Goal: Information Seeking & Learning: Find specific fact

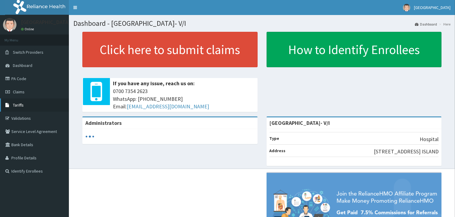
click at [43, 108] on link "Tariffs" at bounding box center [34, 104] width 69 height 13
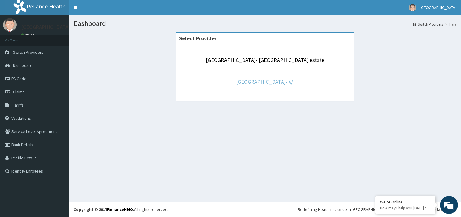
click at [263, 84] on link "[GEOGRAPHIC_DATA]- V/I" at bounding box center [265, 81] width 58 height 7
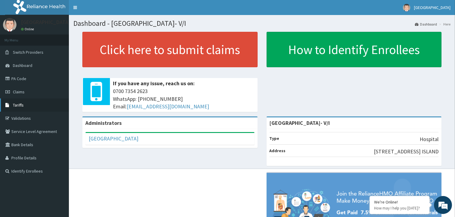
click at [35, 105] on link "Tariffs" at bounding box center [34, 104] width 69 height 13
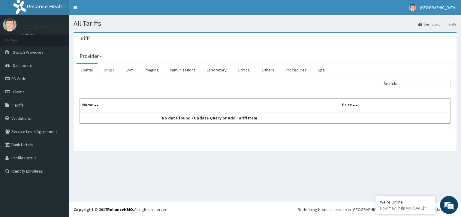
click at [107, 67] on link "Drugs" at bounding box center [109, 70] width 20 height 13
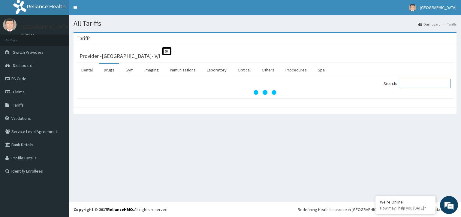
click at [418, 82] on input "Search:" at bounding box center [425, 83] width 52 height 9
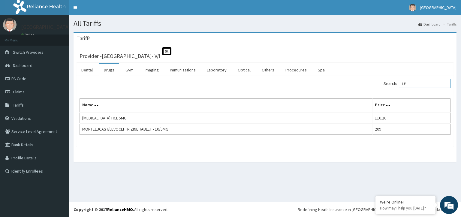
type input "L"
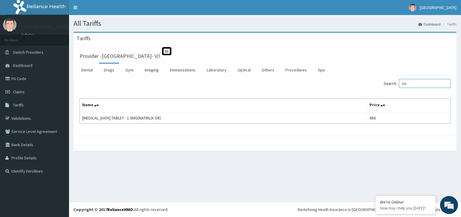
type input "N"
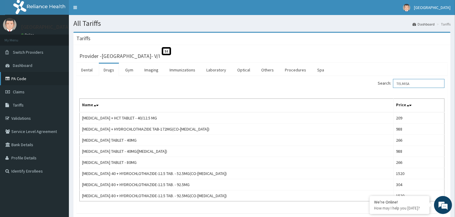
type input "TELMISA"
click at [30, 77] on link "PA Code" at bounding box center [34, 78] width 69 height 13
